Goal: Information Seeking & Learning: Learn about a topic

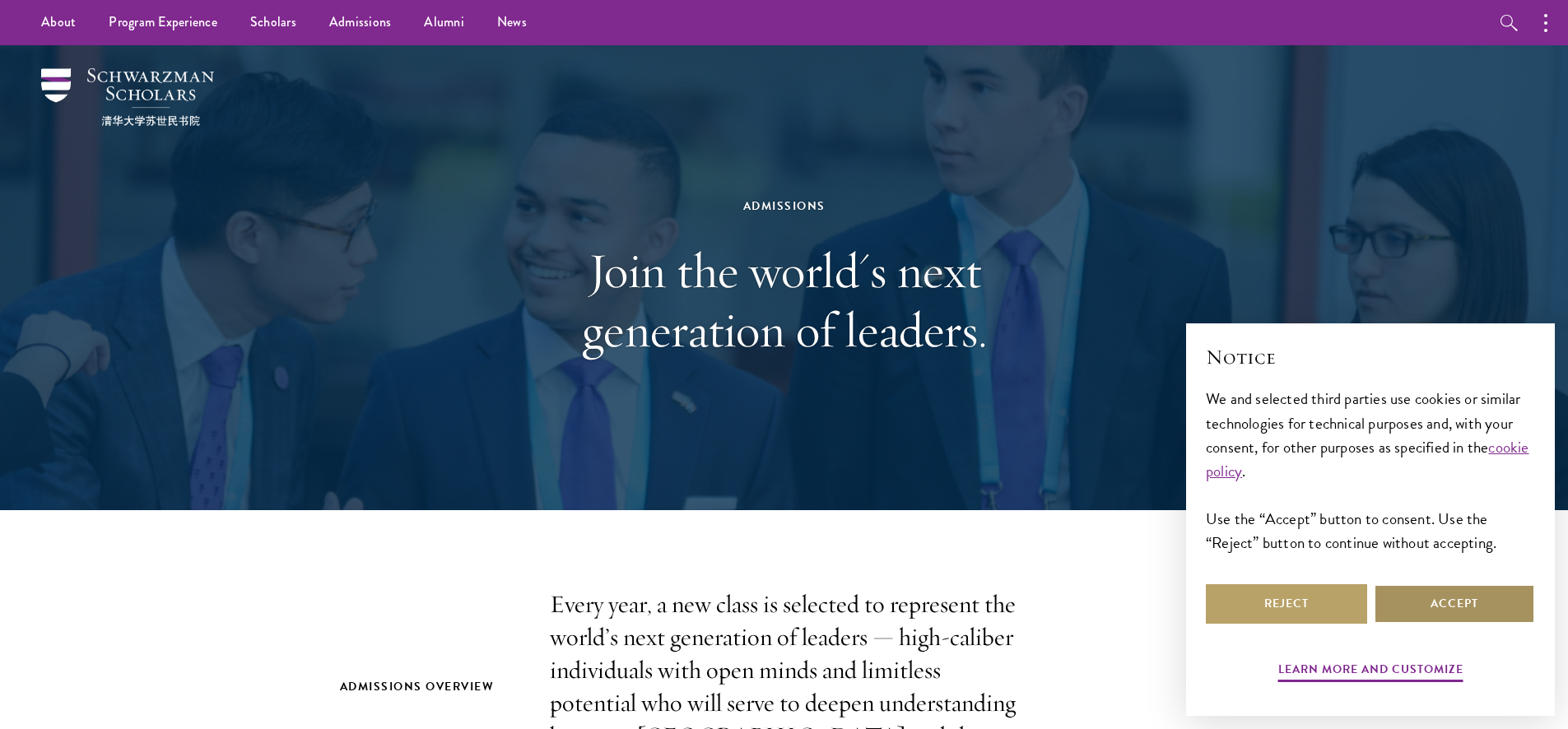
click at [1496, 614] on button "Accept" at bounding box center [1454, 604] width 161 height 40
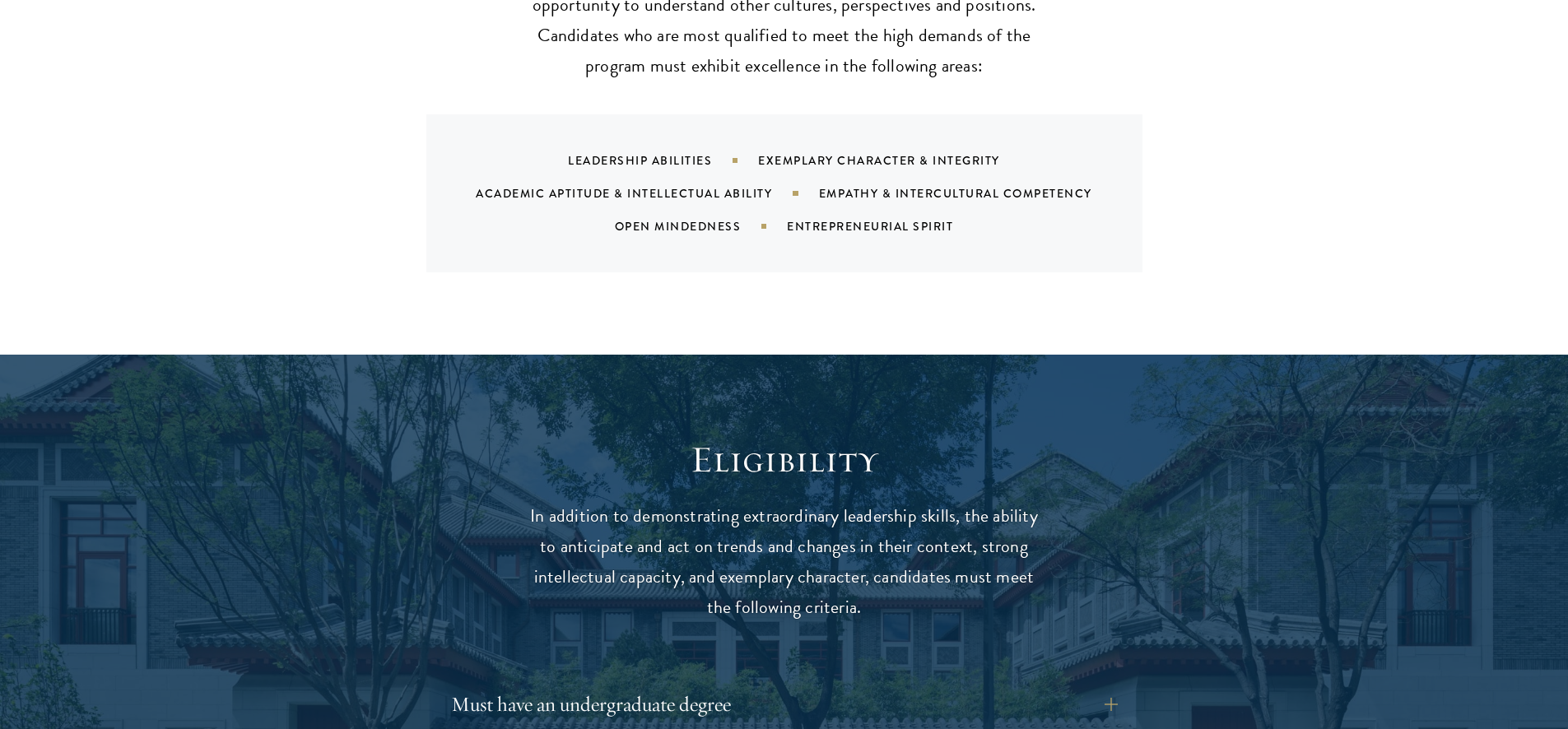
scroll to position [2016, 0]
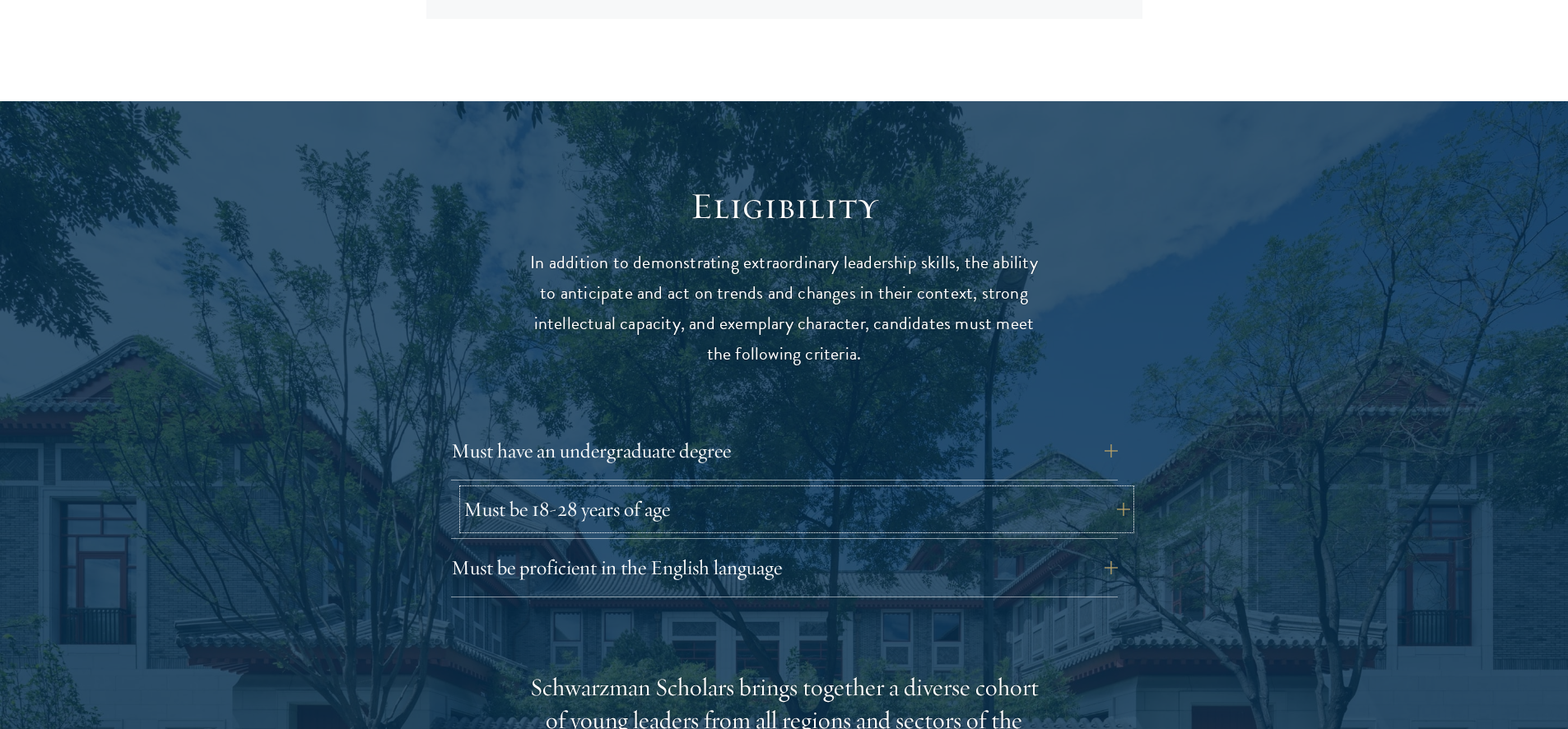
click at [1109, 490] on button "Must be 18-28 years of age" at bounding box center [797, 509] width 666 height 40
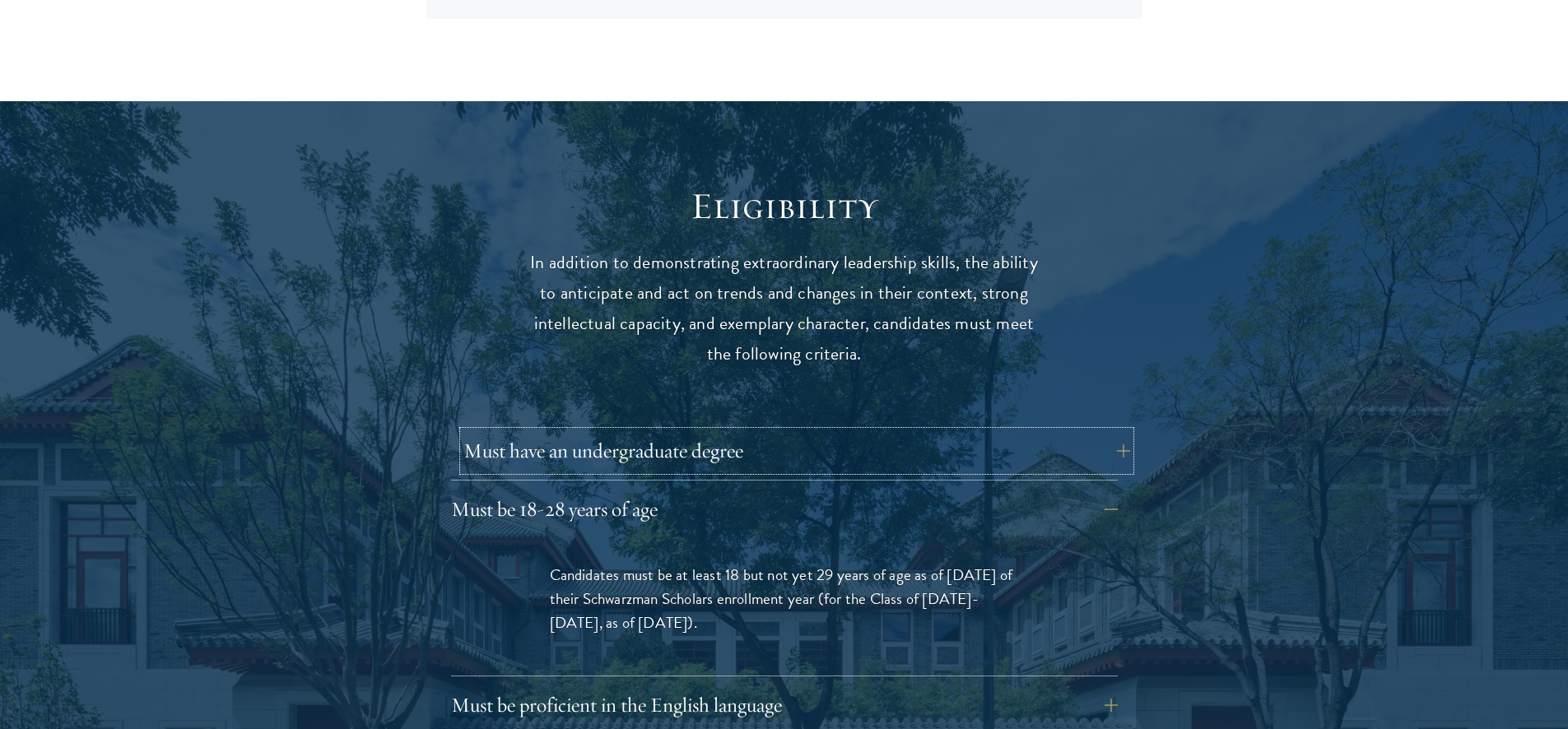
click at [1118, 432] on button "Must have an undergraduate degree" at bounding box center [797, 451] width 666 height 40
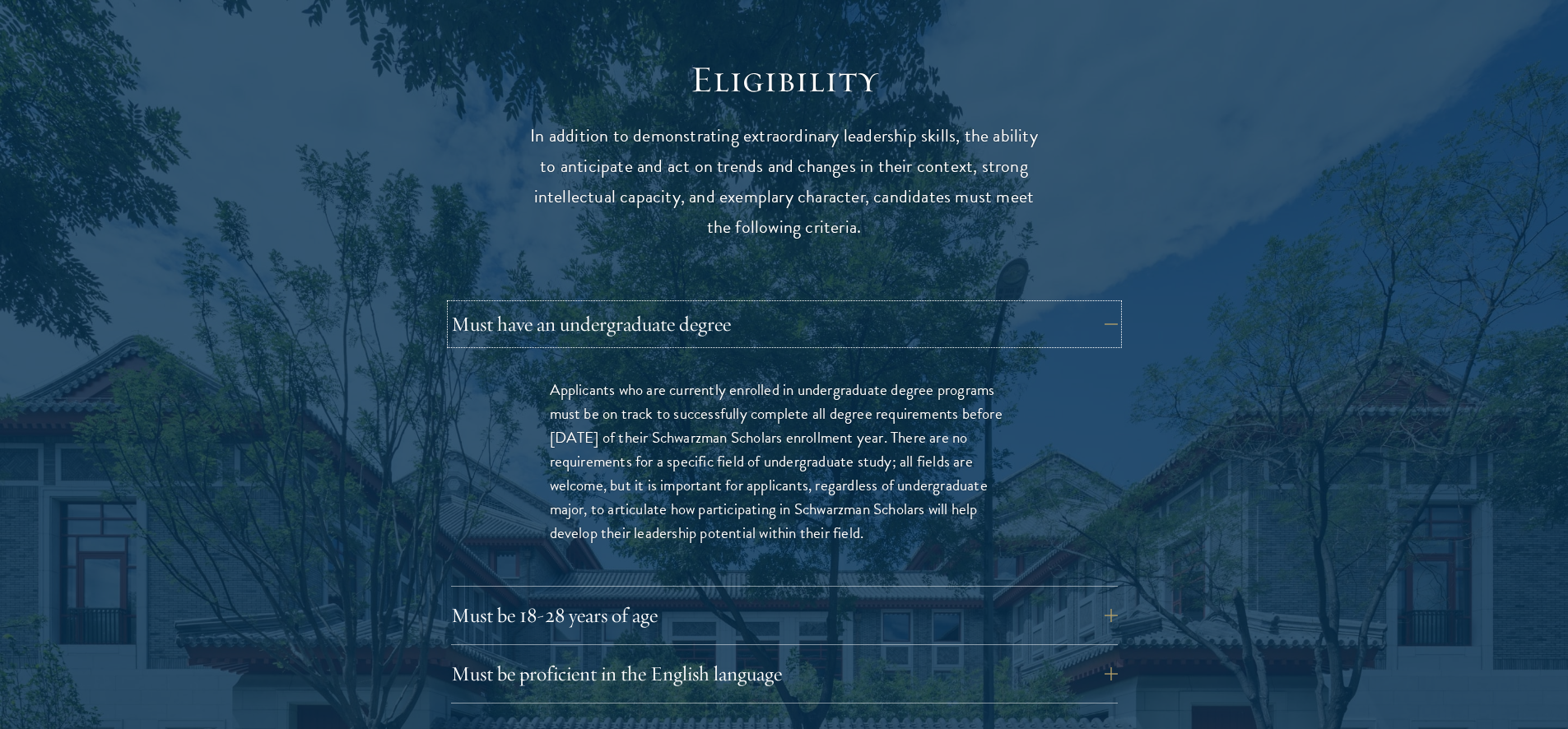
scroll to position [2474, 0]
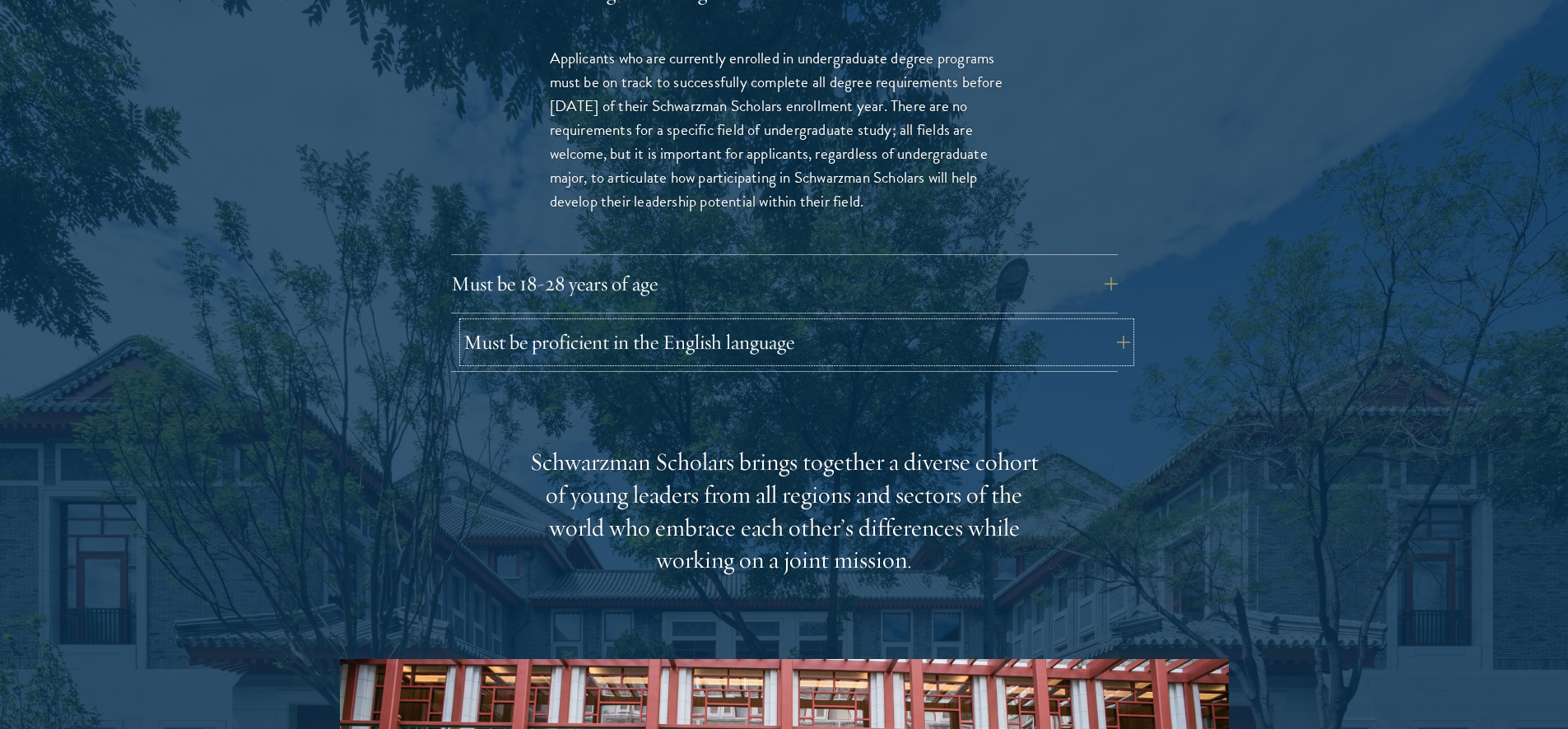
click at [1113, 323] on button "Must be proficient in the English language" at bounding box center [797, 342] width 666 height 40
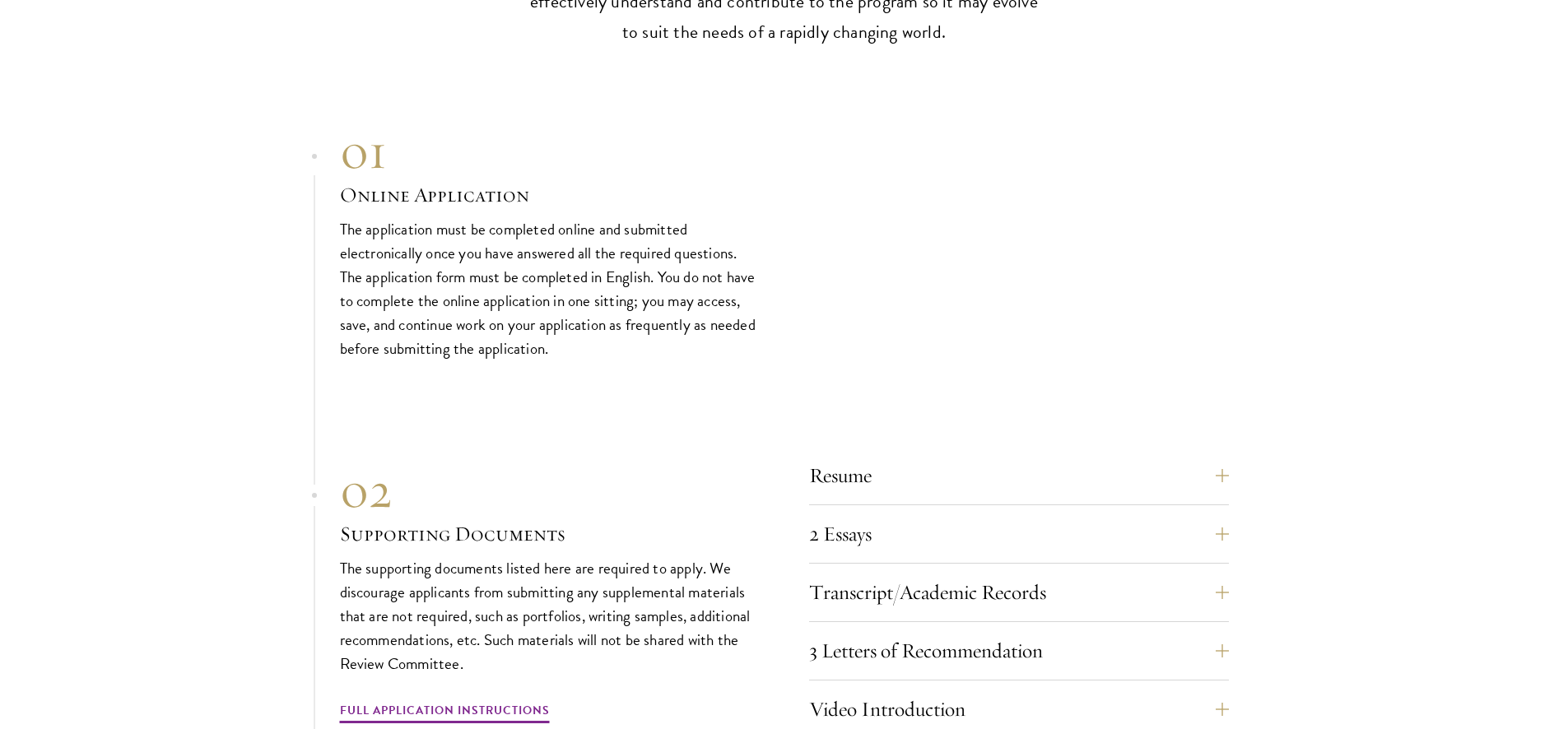
scroll to position [5377, 0]
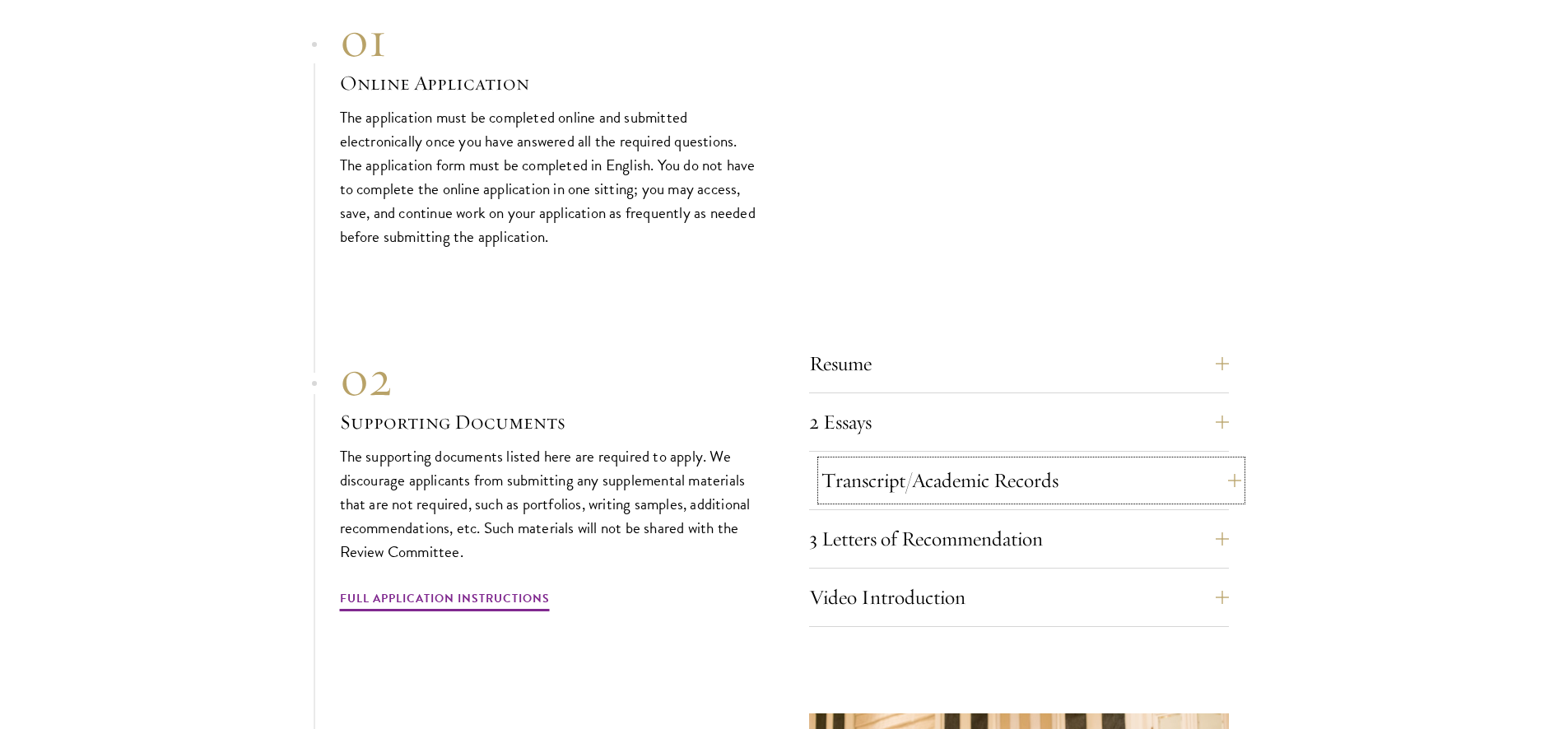
click at [1236, 461] on button "Transcript/Academic Records" at bounding box center [1032, 480] width 420 height 40
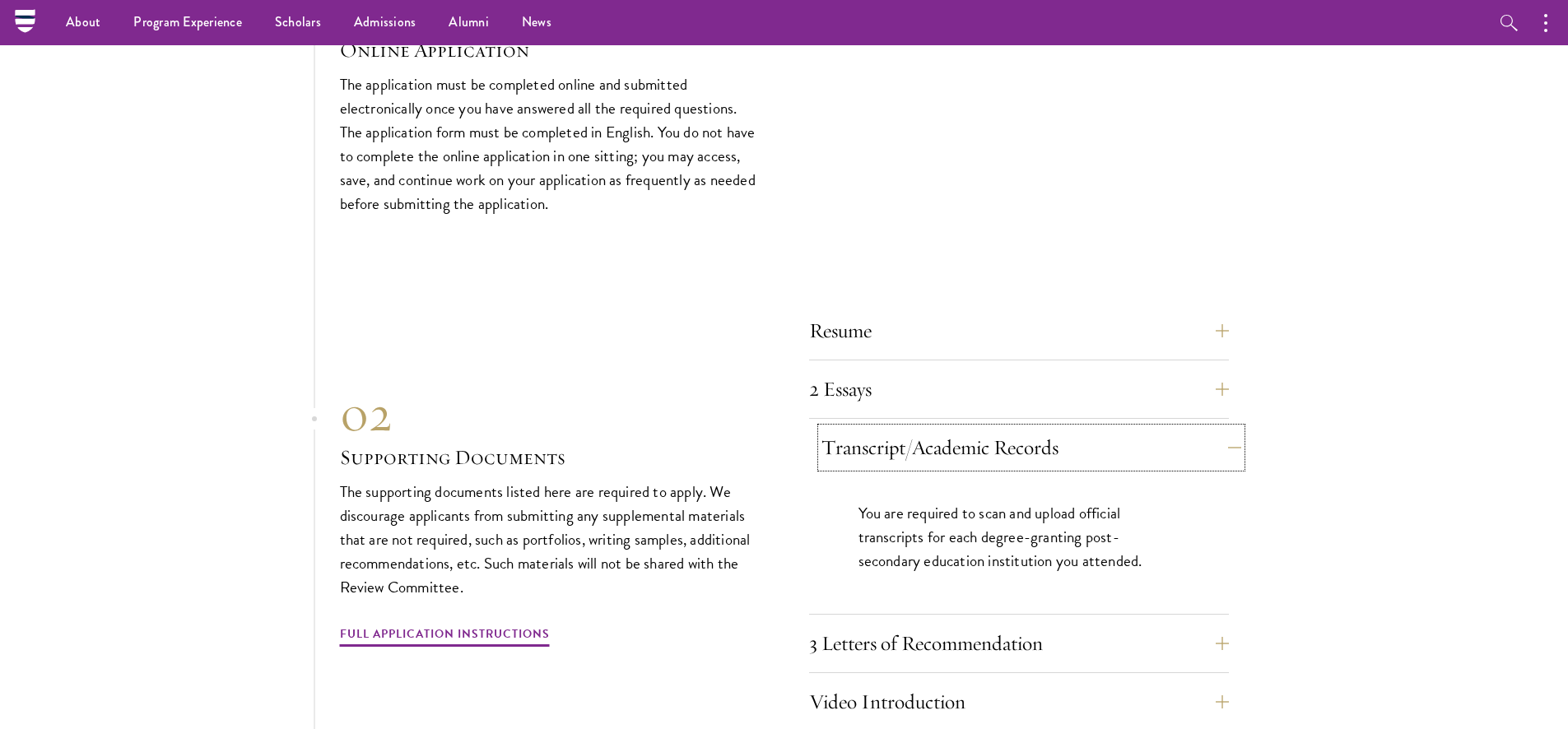
scroll to position [4937, 0]
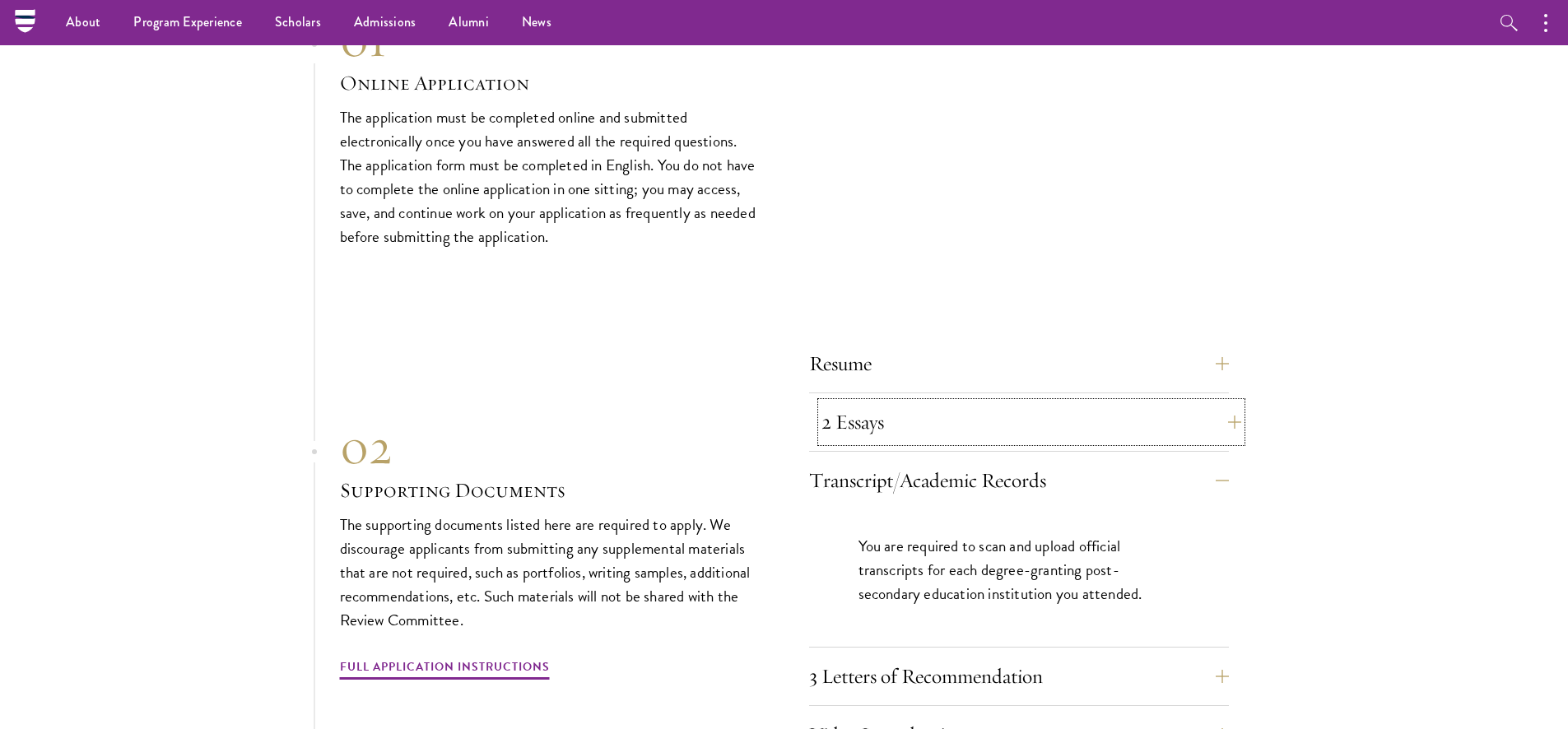
click at [1228, 402] on button "2 Essays" at bounding box center [1032, 422] width 420 height 40
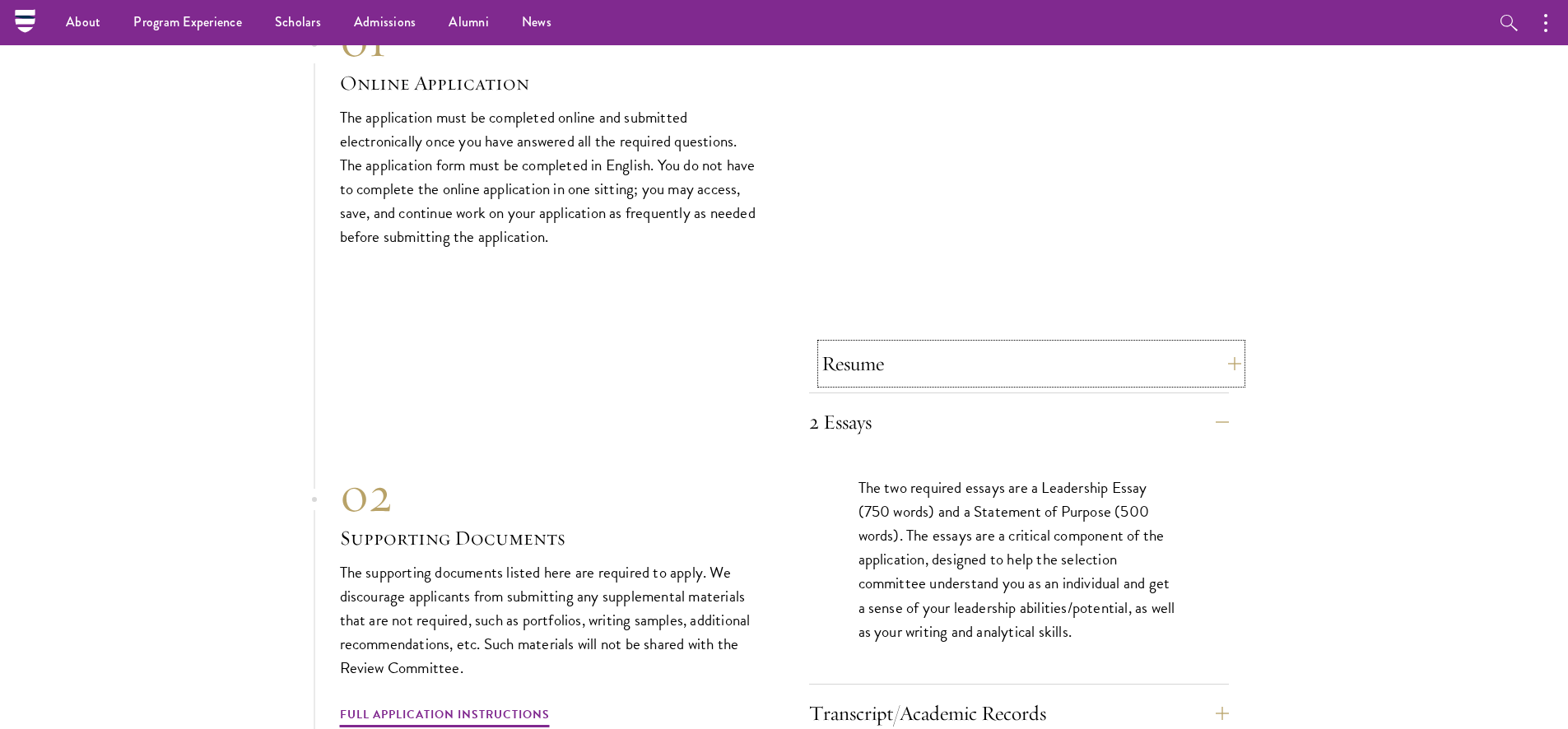
click at [1223, 344] on button "Resume" at bounding box center [1032, 364] width 420 height 40
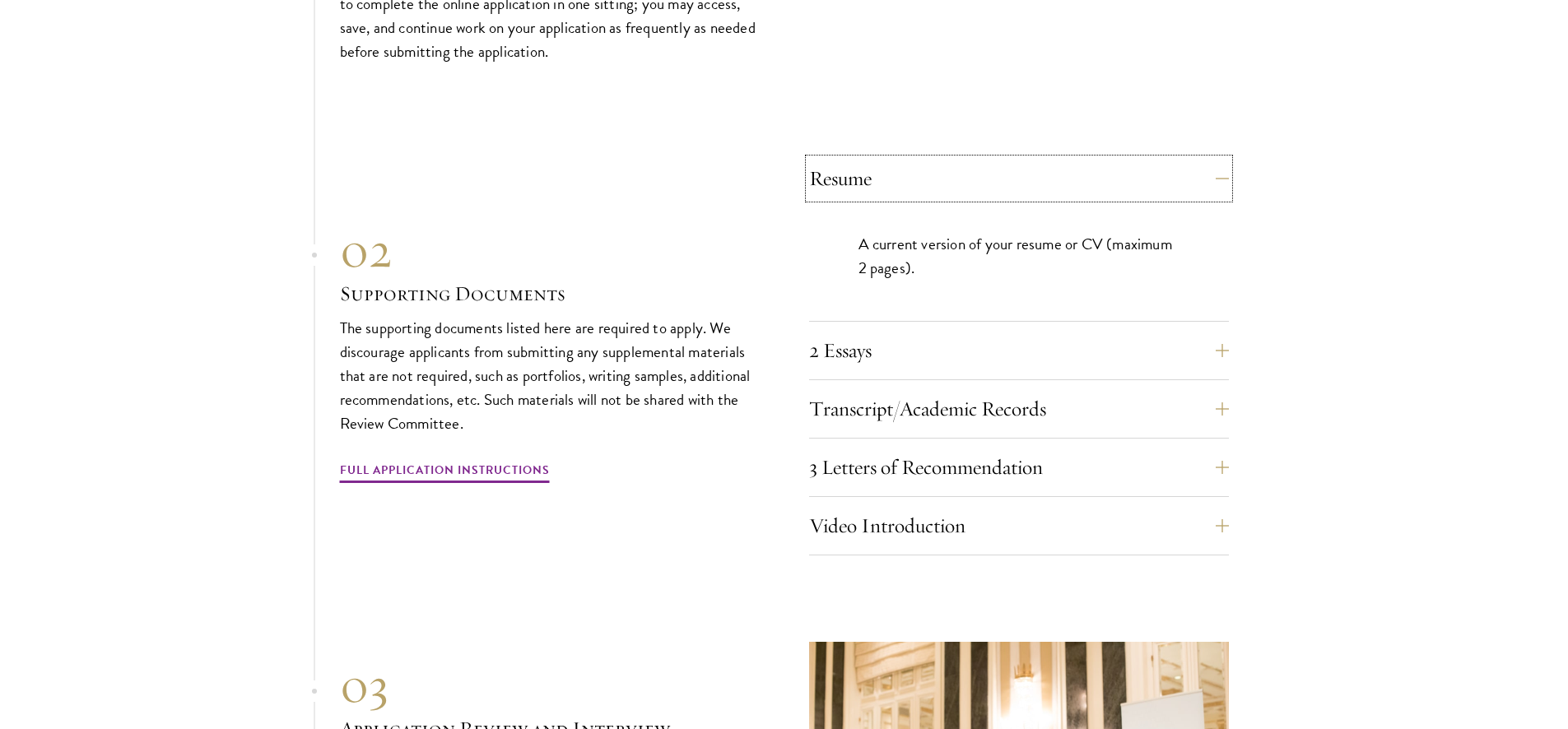
scroll to position [5180, 0]
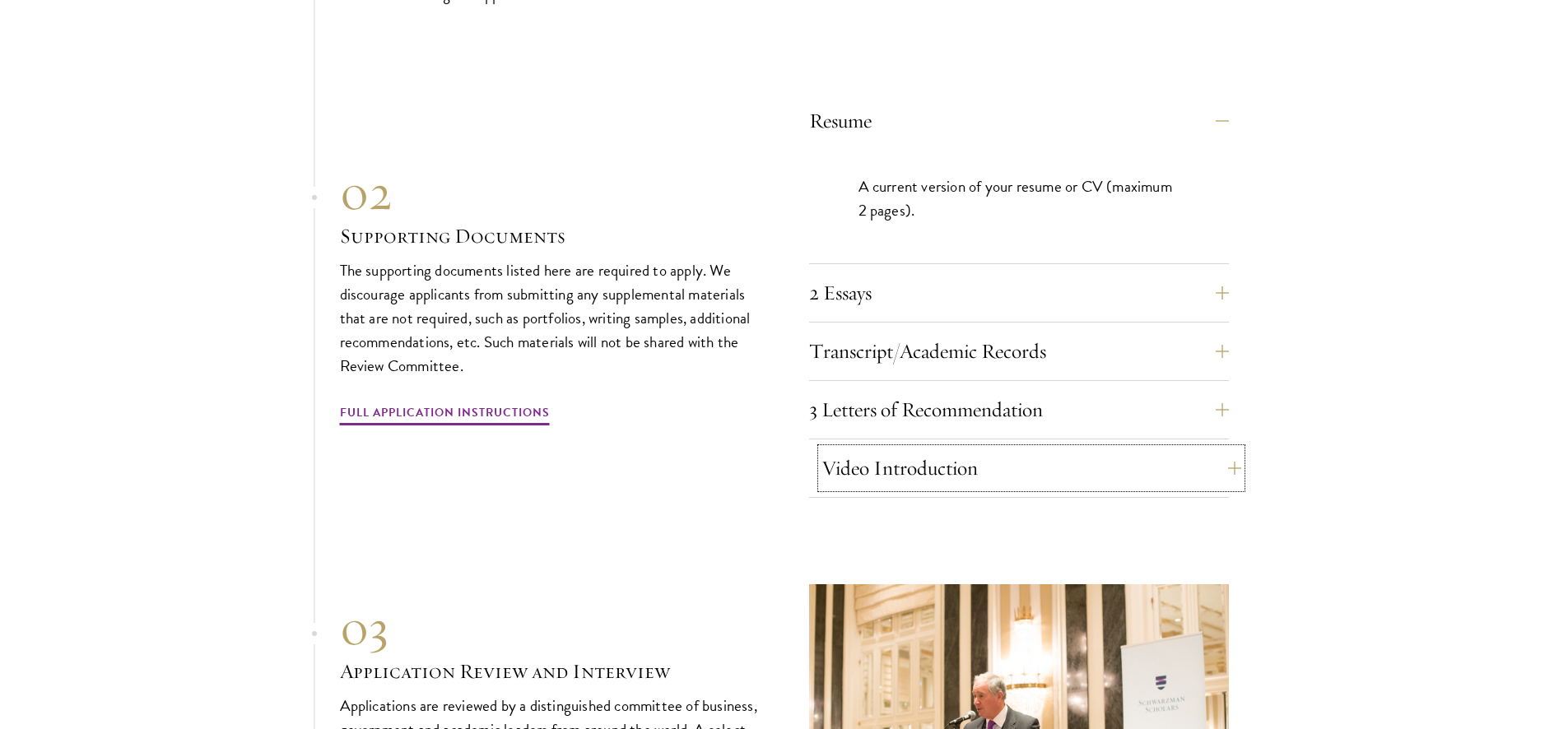
click at [1228, 448] on button "Video Introduction" at bounding box center [1032, 468] width 420 height 40
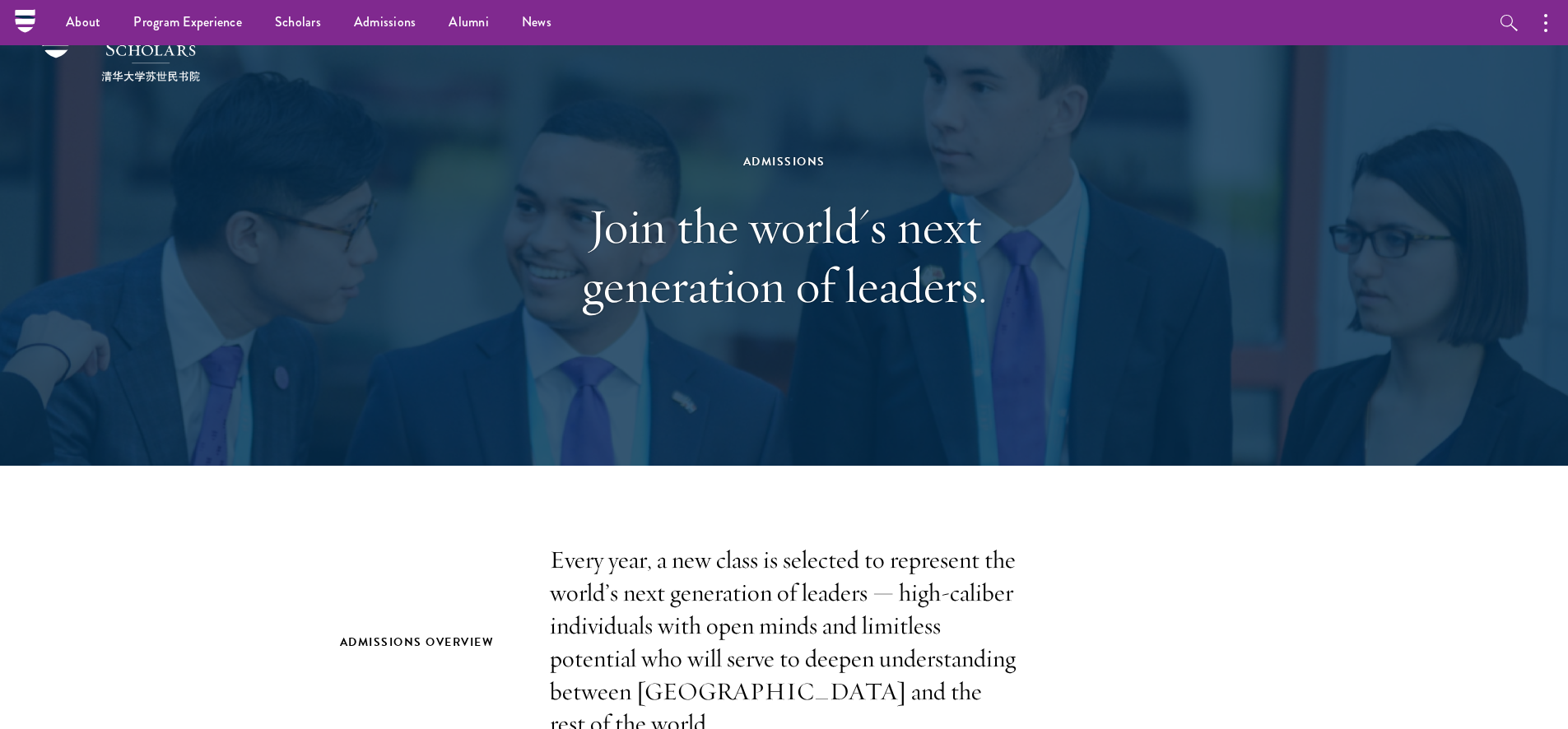
scroll to position [0, 0]
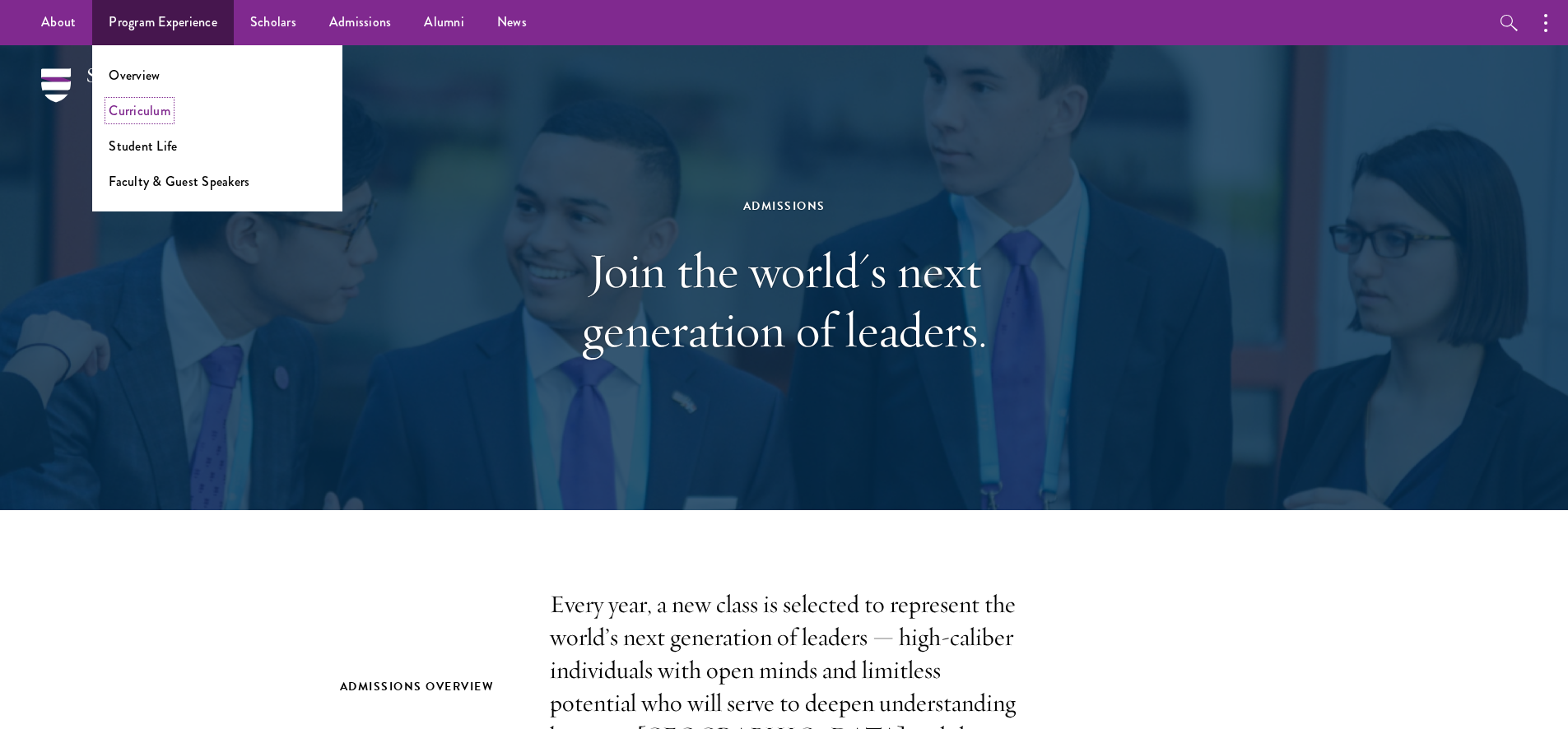
click at [145, 113] on link "Curriculum" at bounding box center [139, 110] width 62 height 19
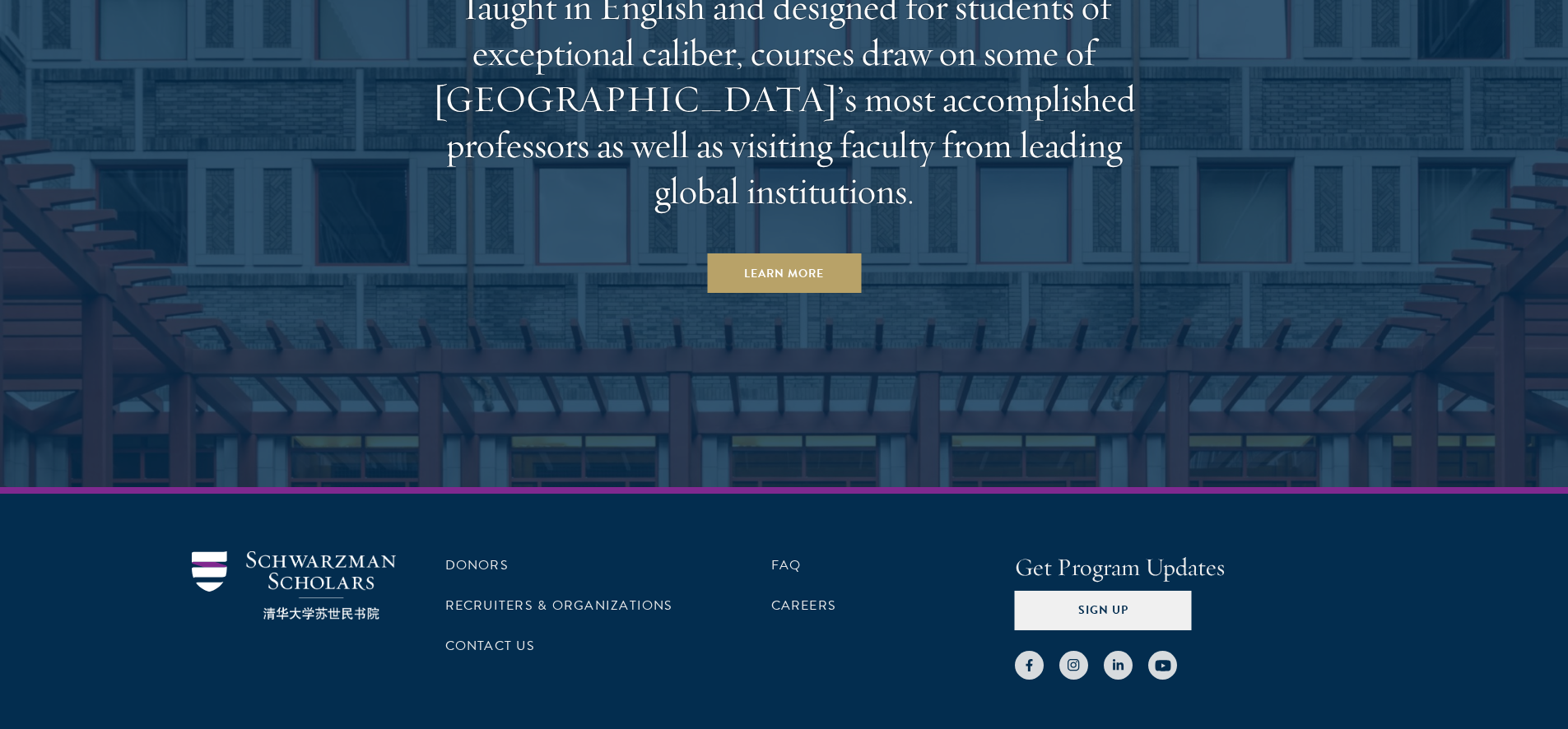
scroll to position [10336, 0]
